Goal: Transaction & Acquisition: Purchase product/service

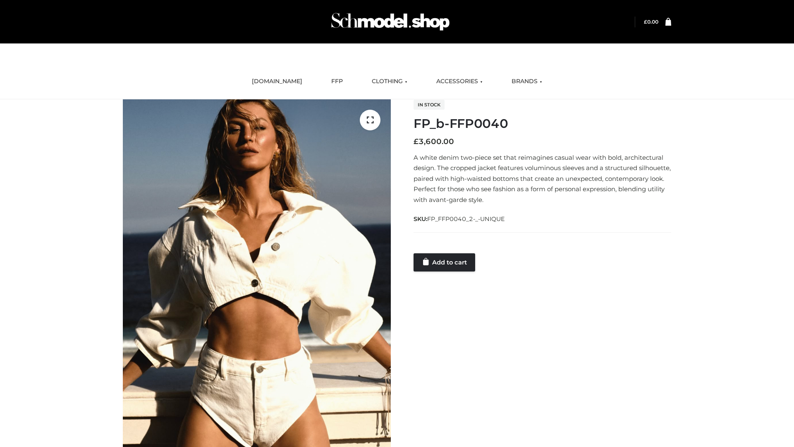
click at [445, 262] on link "Add to cart" at bounding box center [445, 262] width 62 height 18
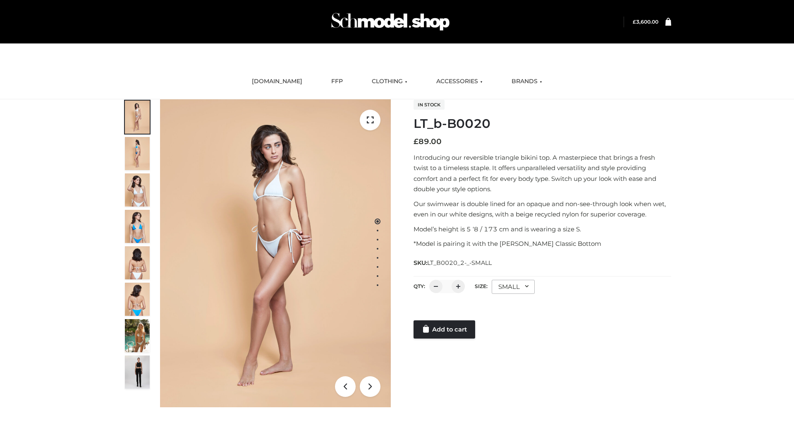
click at [445, 329] on link "Add to cart" at bounding box center [445, 329] width 62 height 18
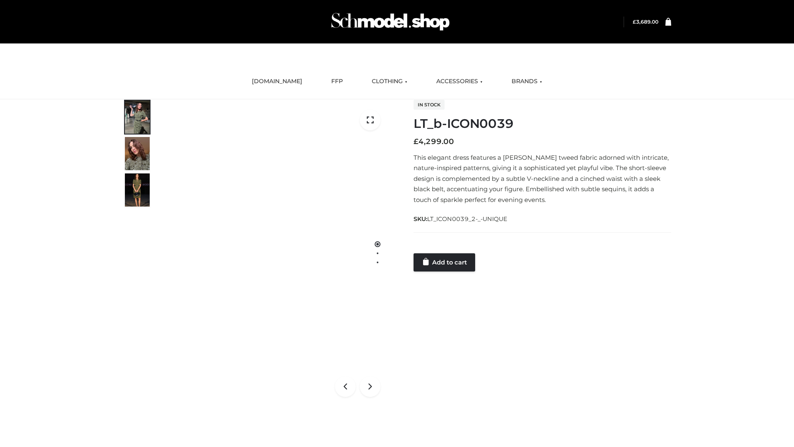
click at [445, 262] on link "Add to cart" at bounding box center [445, 262] width 62 height 18
